Goal: Information Seeking & Learning: Learn about a topic

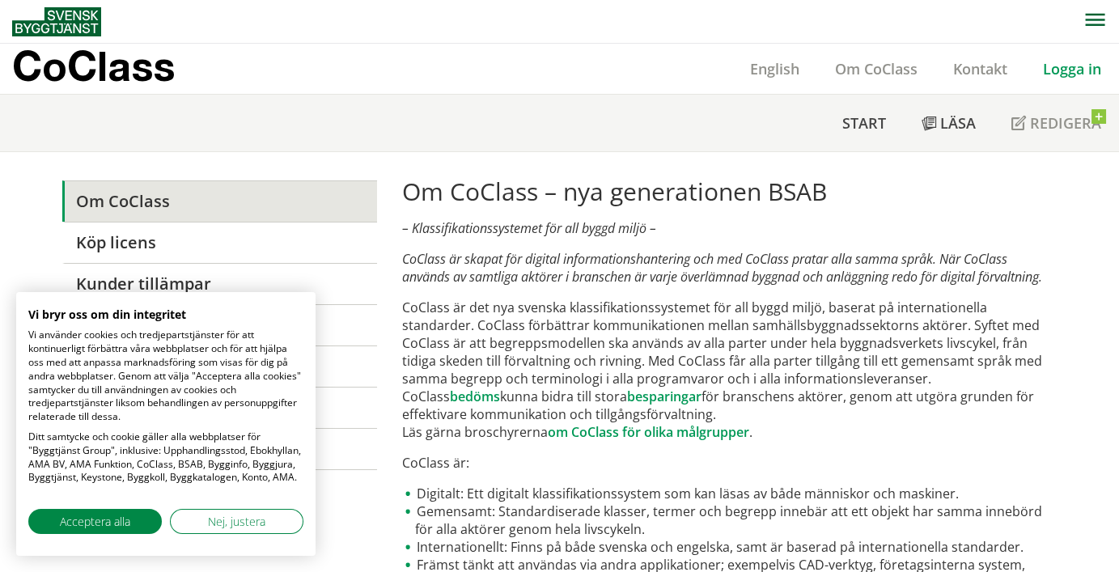
click at [1060, 70] on link "Logga in" at bounding box center [1072, 68] width 94 height 19
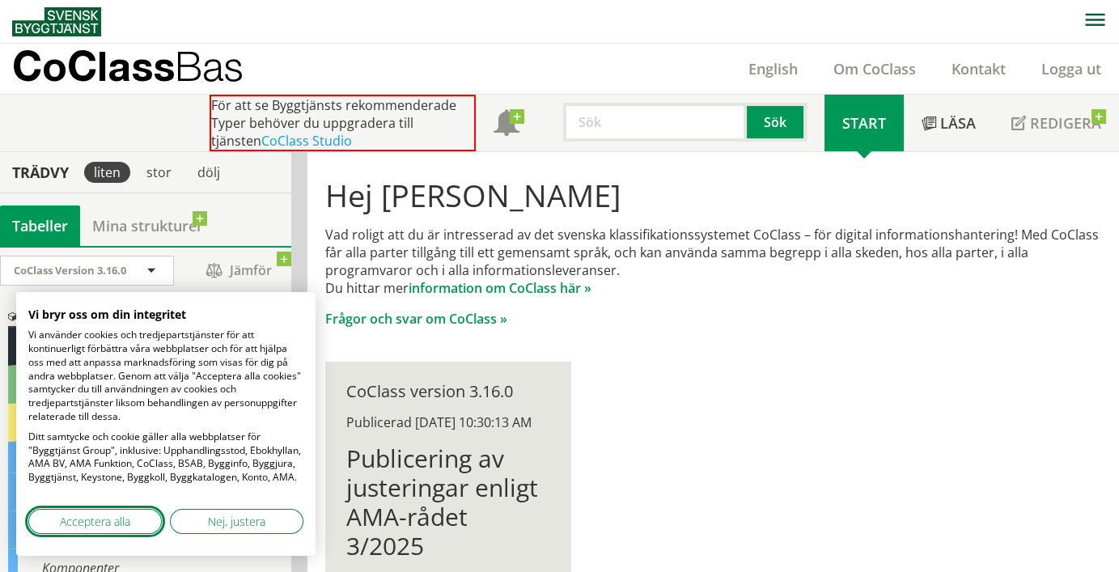
click at [119, 517] on span "Acceptera alla" at bounding box center [95, 521] width 70 height 17
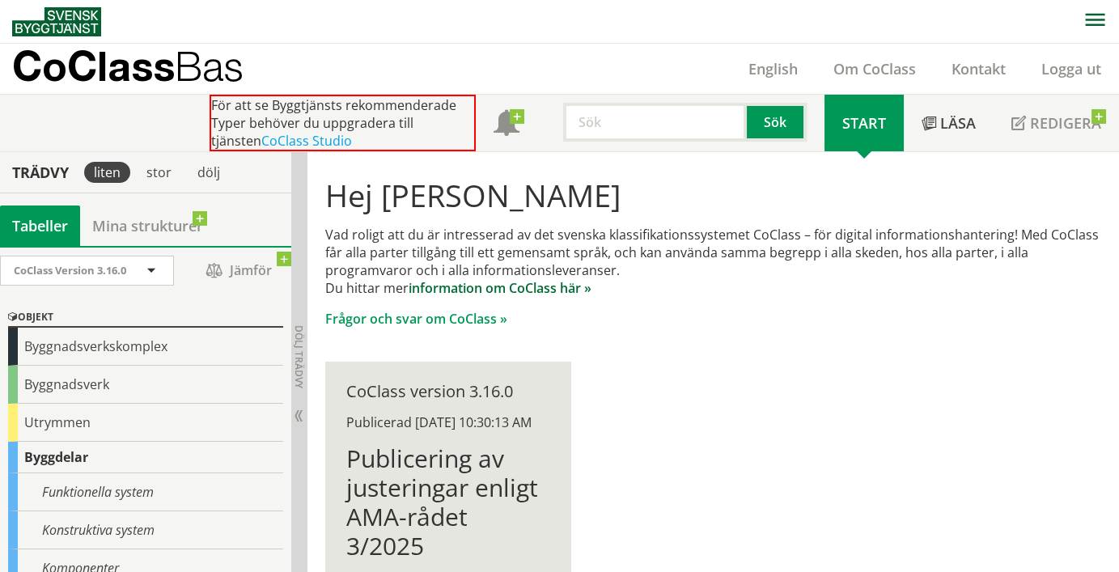
click at [452, 286] on link "information om CoClass här »" at bounding box center [499, 288] width 183 height 18
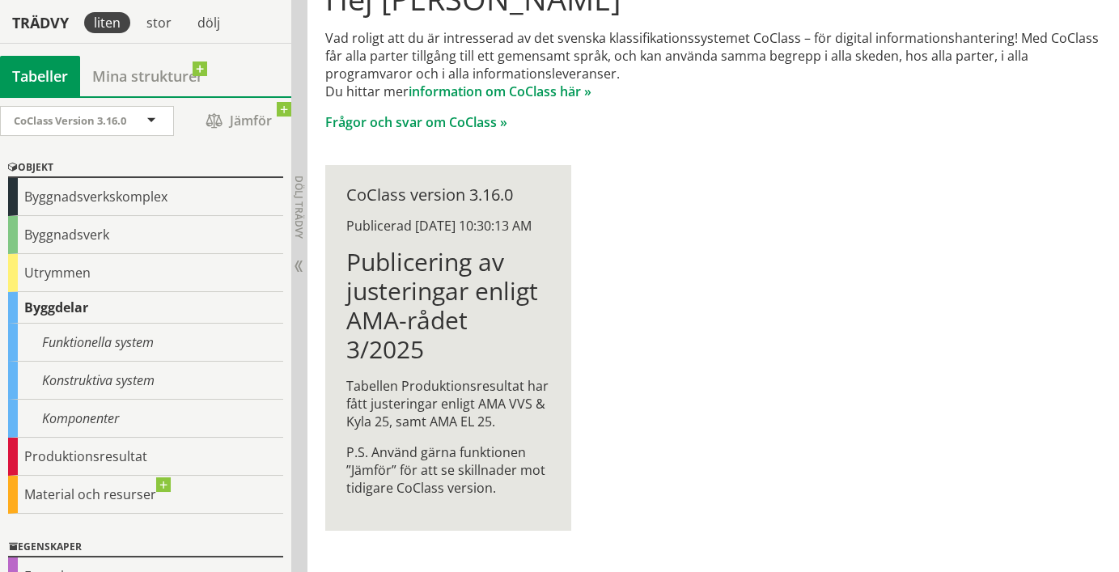
scroll to position [197, 0]
click at [509, 88] on link "information om CoClass här »" at bounding box center [499, 91] width 183 height 18
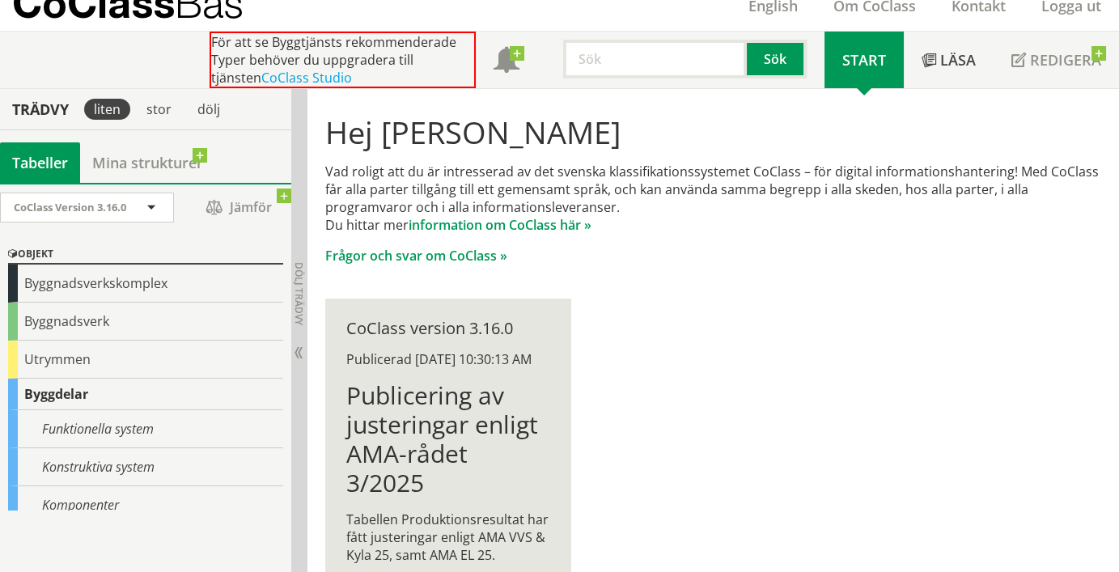
scroll to position [0, 0]
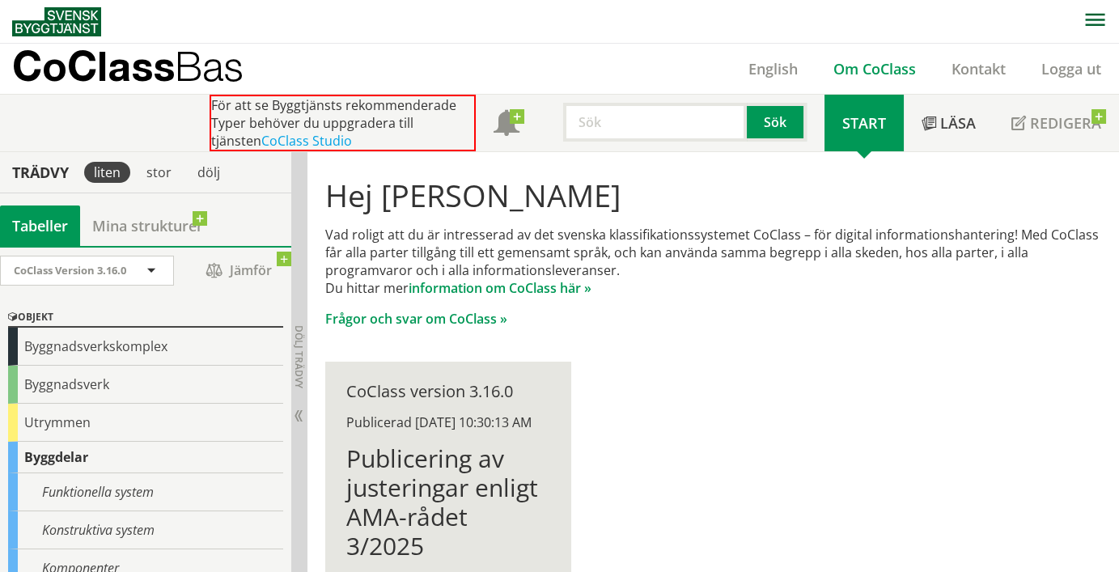
click at [878, 70] on link "Om CoClass" at bounding box center [874, 68] width 118 height 19
